Goal: Task Accomplishment & Management: Manage account settings

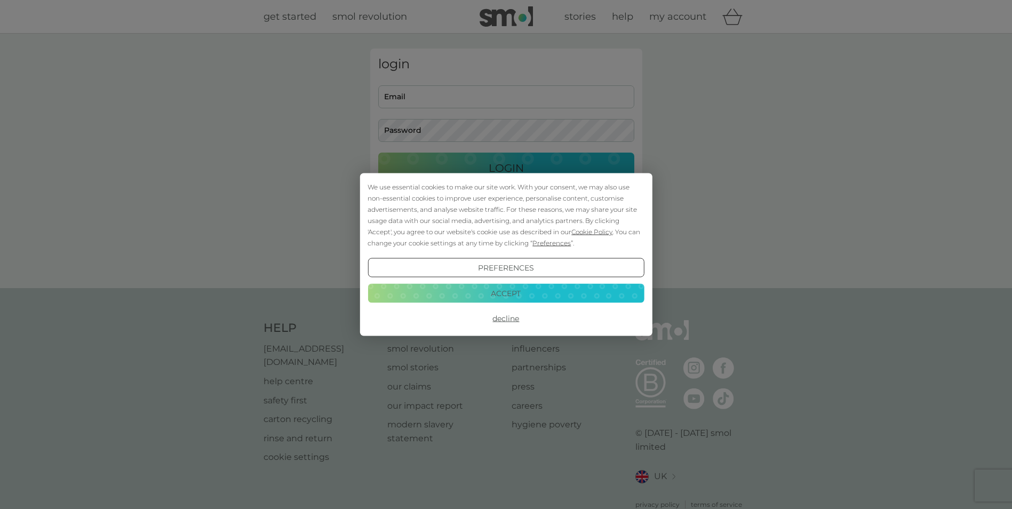
drag, startPoint x: 514, startPoint y: 320, endPoint x: 508, endPoint y: 312, distance: 9.6
click at [514, 320] on button "Decline" at bounding box center [505, 318] width 276 height 19
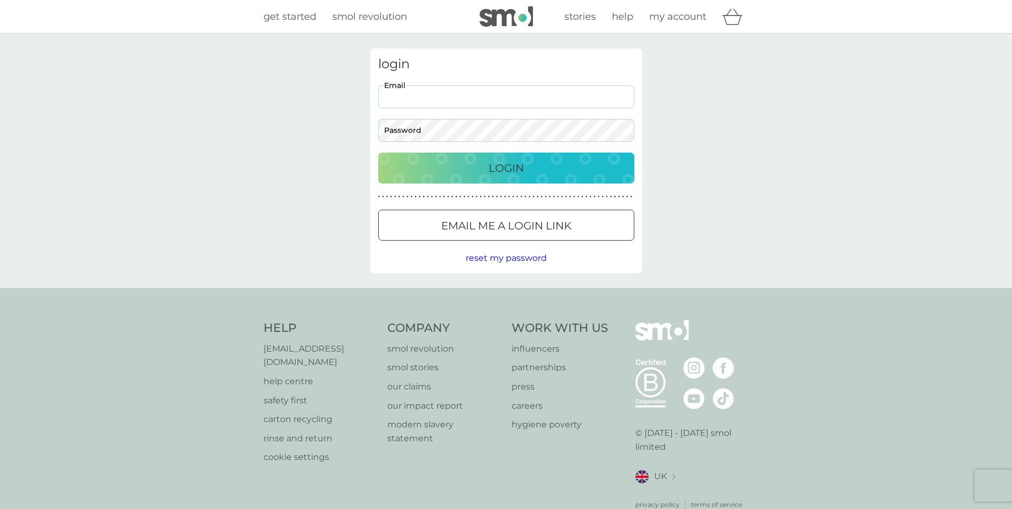
click at [442, 97] on input "Email" at bounding box center [506, 96] width 256 height 23
type input "[PERSON_NAME][EMAIL_ADDRESS][DOMAIN_NAME]"
click at [456, 163] on div "Login" at bounding box center [506, 167] width 235 height 17
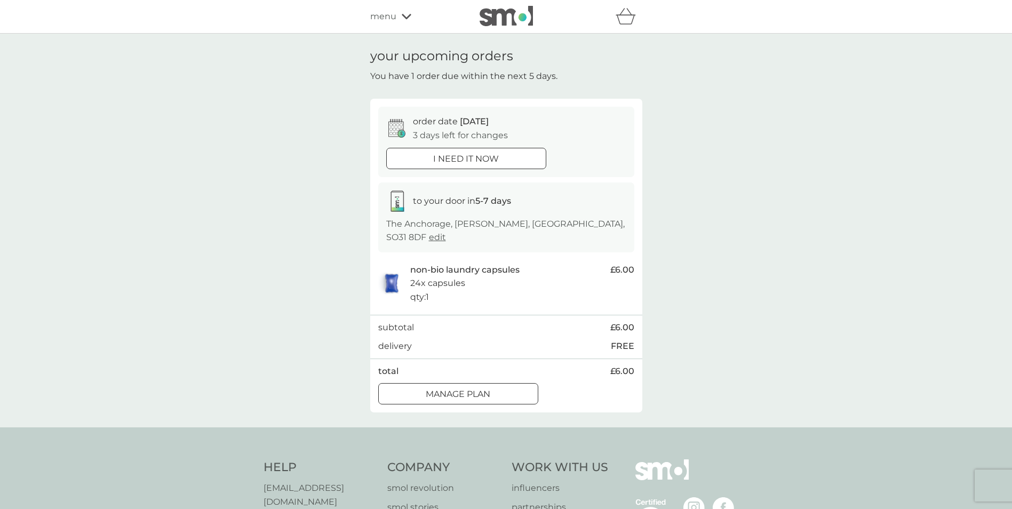
click at [485, 387] on p "Manage plan" at bounding box center [458, 394] width 65 height 14
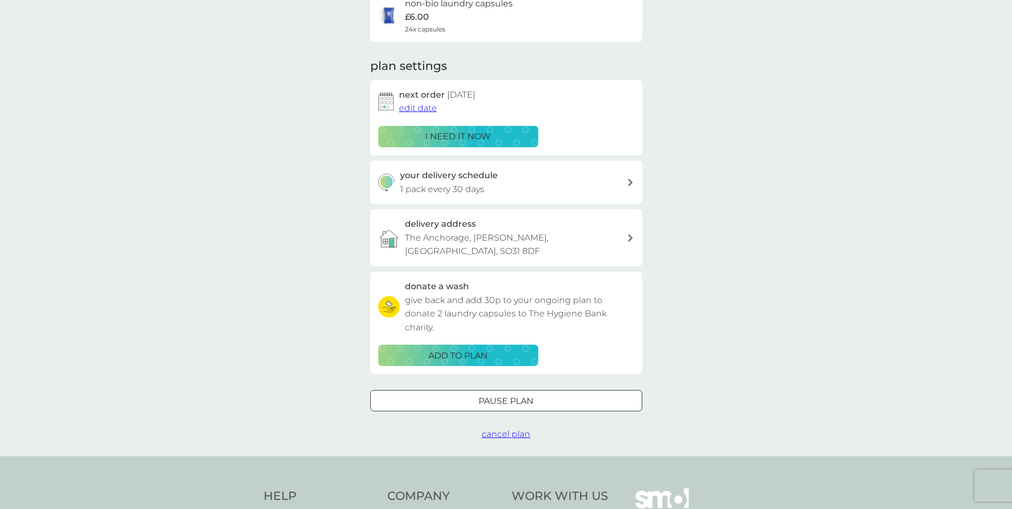
scroll to position [107, 0]
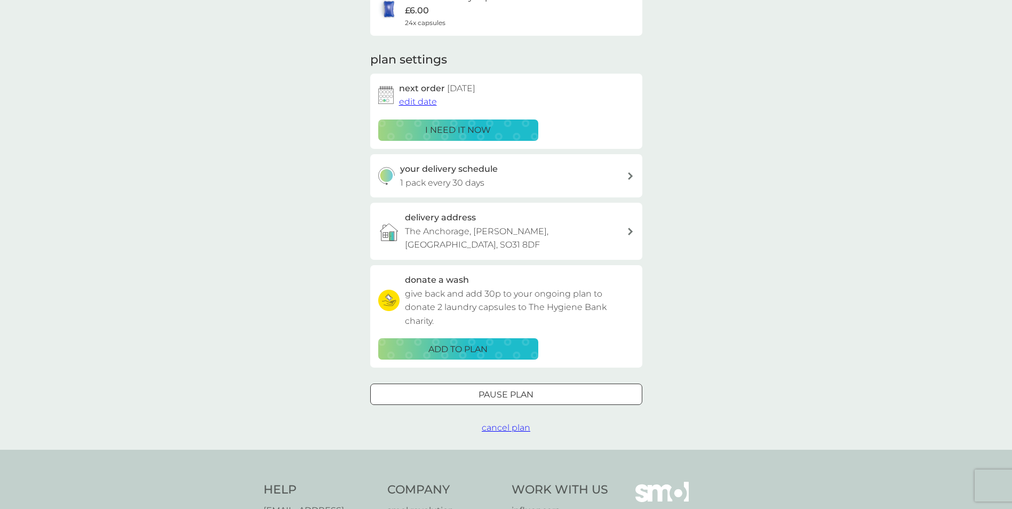
click at [504, 422] on span "cancel plan" at bounding box center [506, 427] width 49 height 10
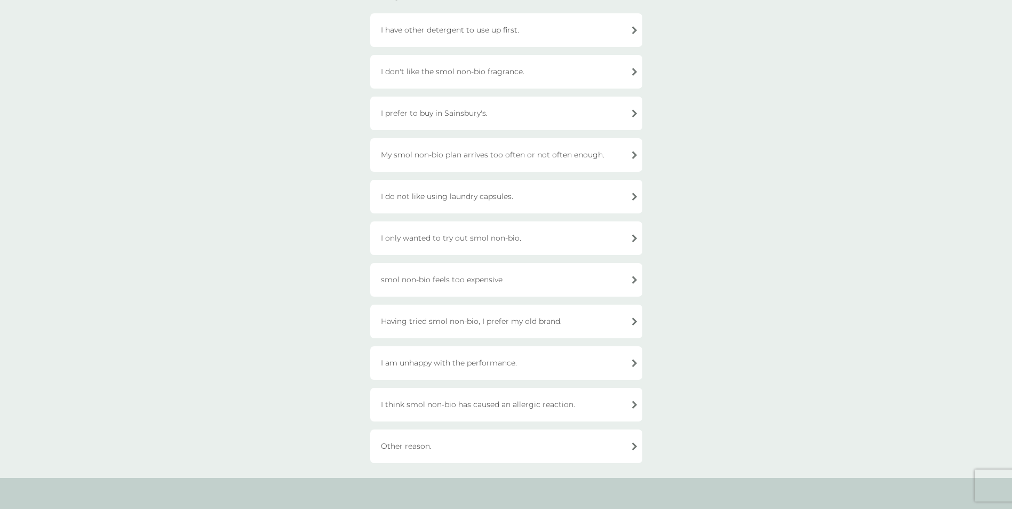
scroll to position [160, 0]
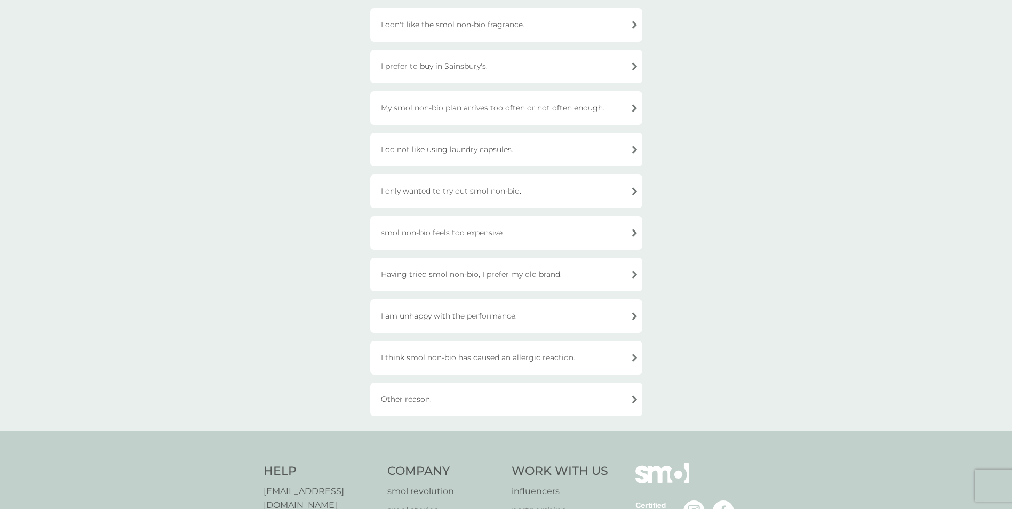
click at [594, 398] on div "Other reason." at bounding box center [506, 399] width 272 height 34
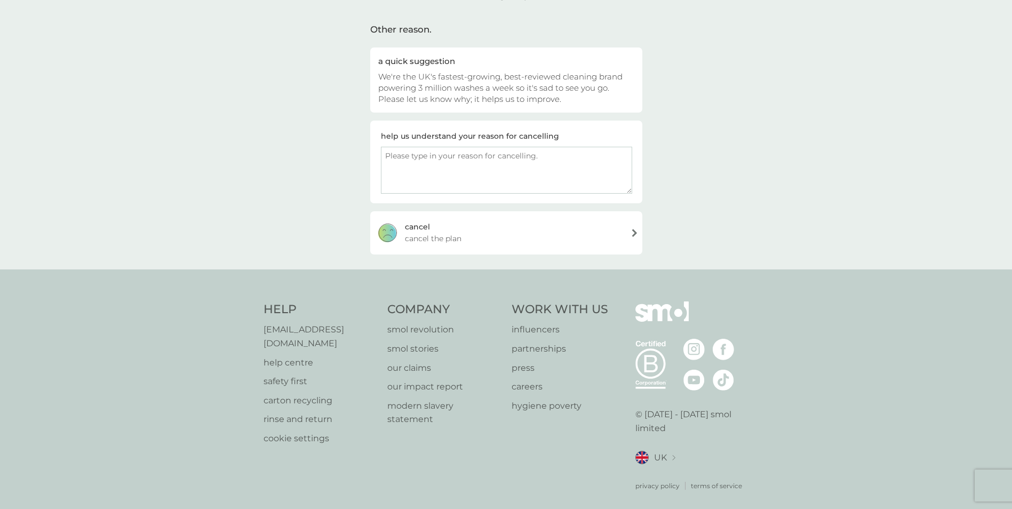
click at [448, 229] on div "cancel cancel the plan" at bounding box center [506, 232] width 272 height 43
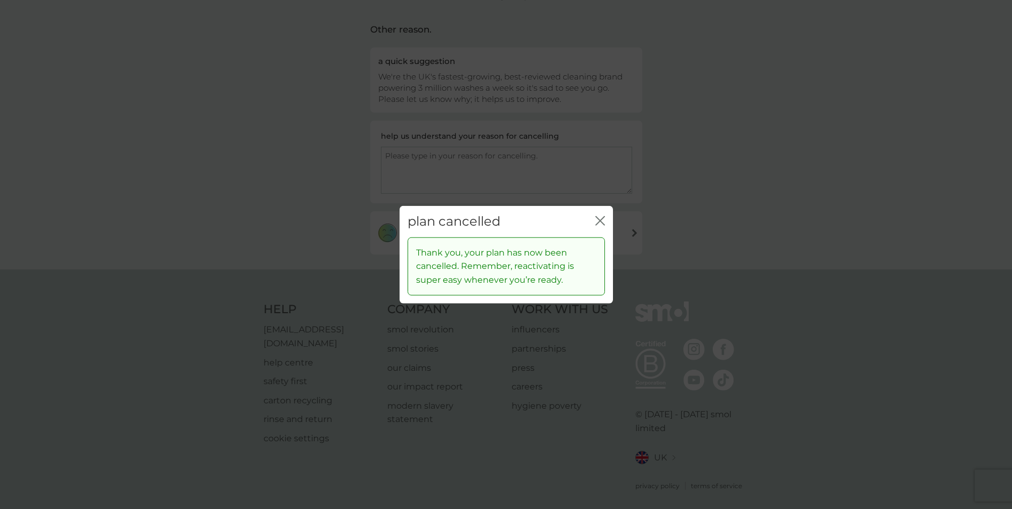
click at [598, 219] on icon "close" at bounding box center [598, 221] width 4 height 9
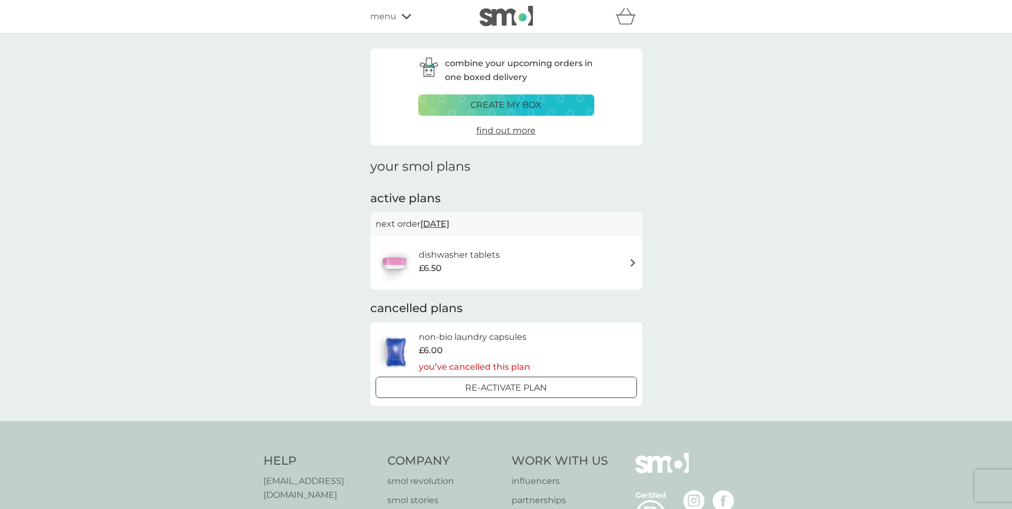
click at [551, 259] on div "dishwasher tablets £6.50" at bounding box center [505, 262] width 261 height 37
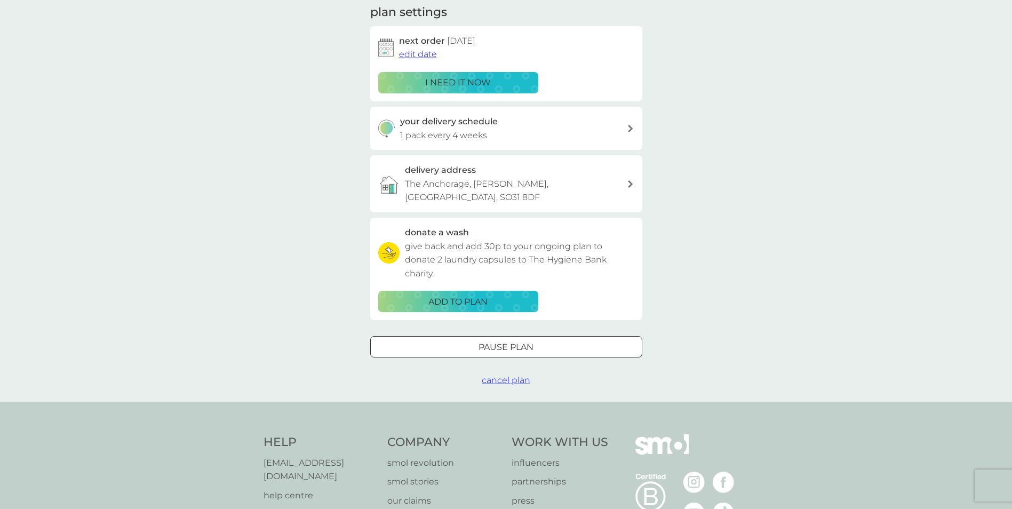
scroll to position [160, 0]
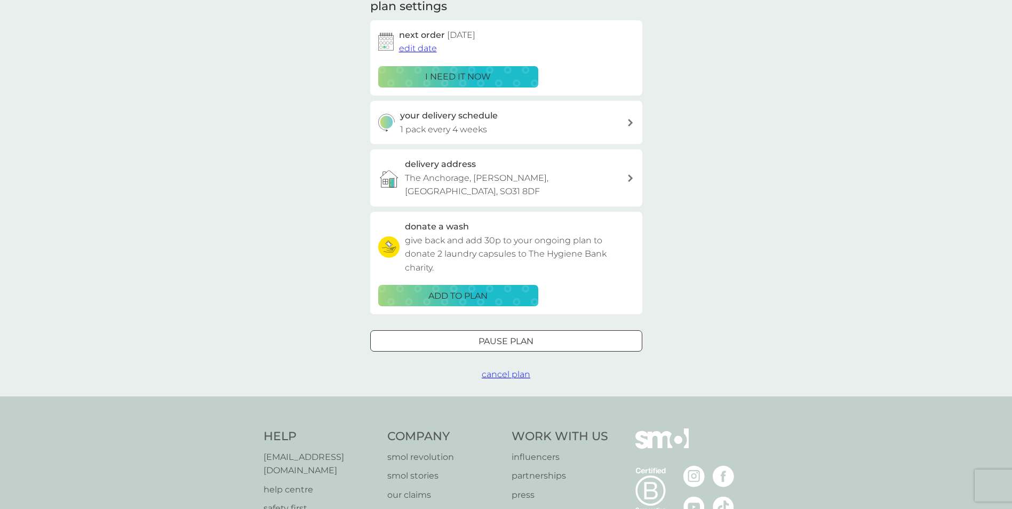
click at [511, 369] on span "cancel plan" at bounding box center [506, 374] width 49 height 10
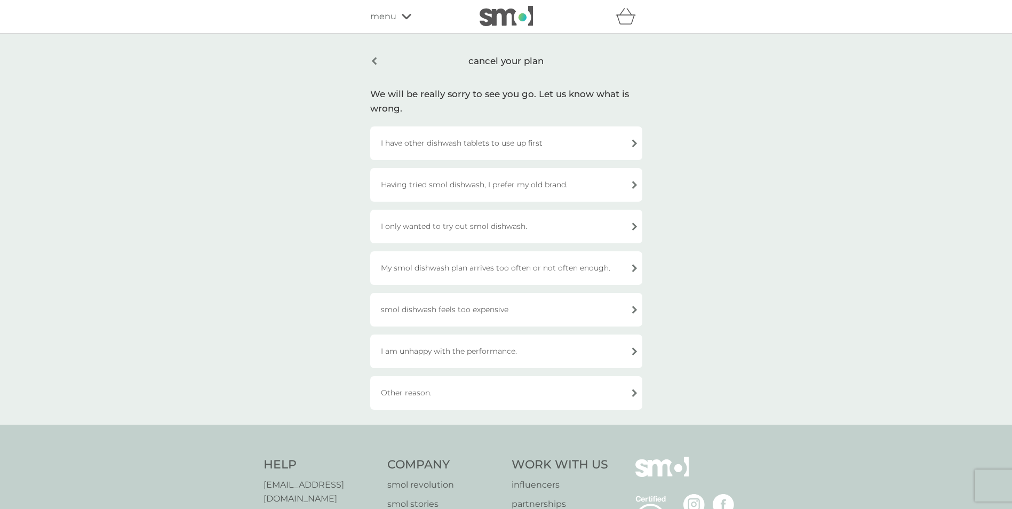
click at [496, 399] on div "Other reason." at bounding box center [506, 393] width 272 height 34
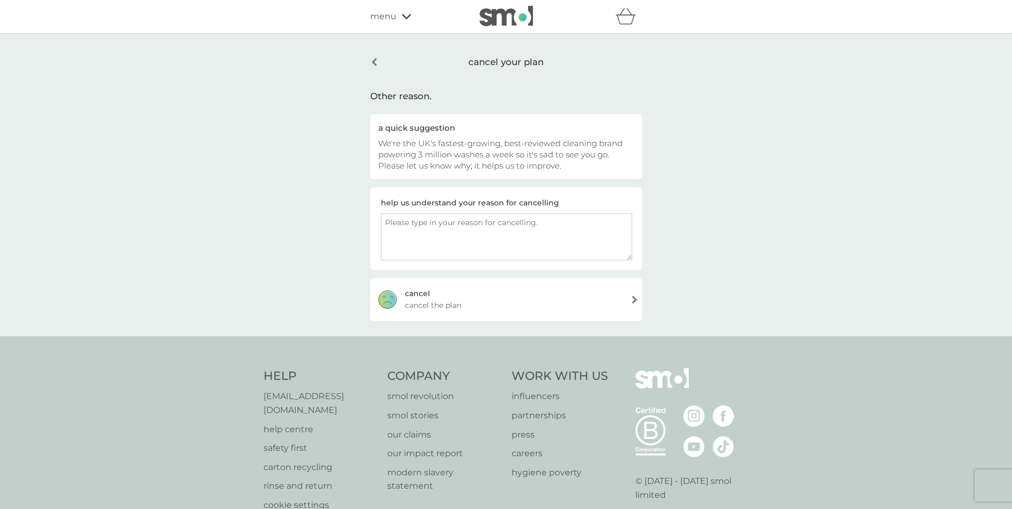
click at [431, 294] on div "cancel cancel the plan" at bounding box center [506, 299] width 272 height 43
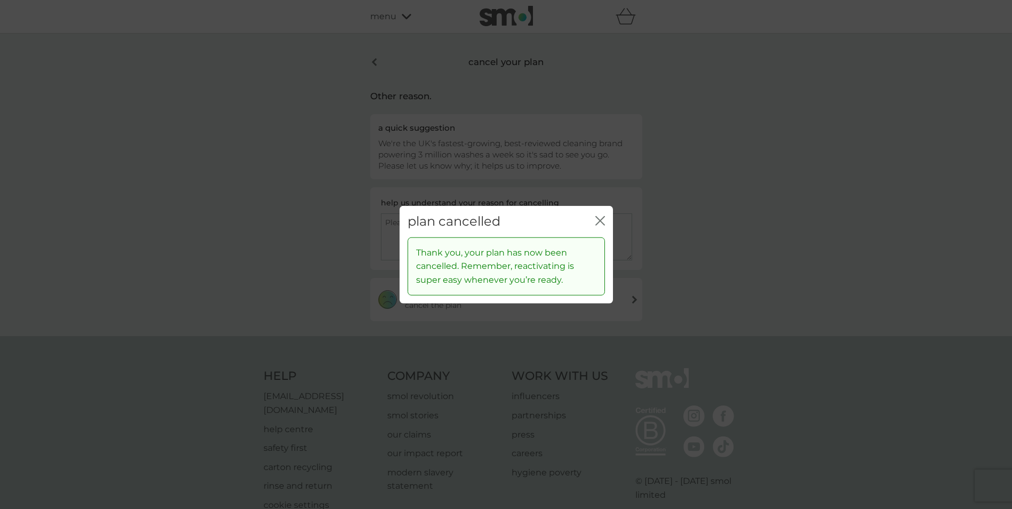
click at [604, 218] on icon "close" at bounding box center [600, 221] width 10 height 10
